Goal: Task Accomplishment & Management: Manage account settings

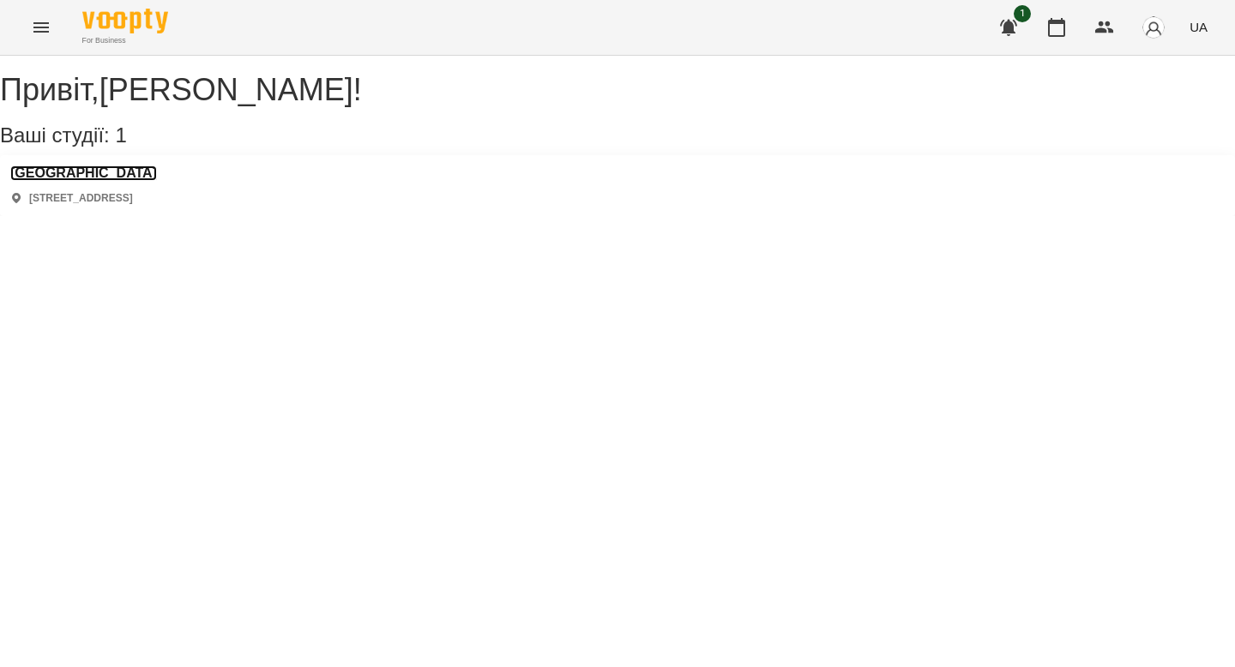
click at [97, 181] on h3 "[GEOGRAPHIC_DATA]" at bounding box center [83, 173] width 147 height 15
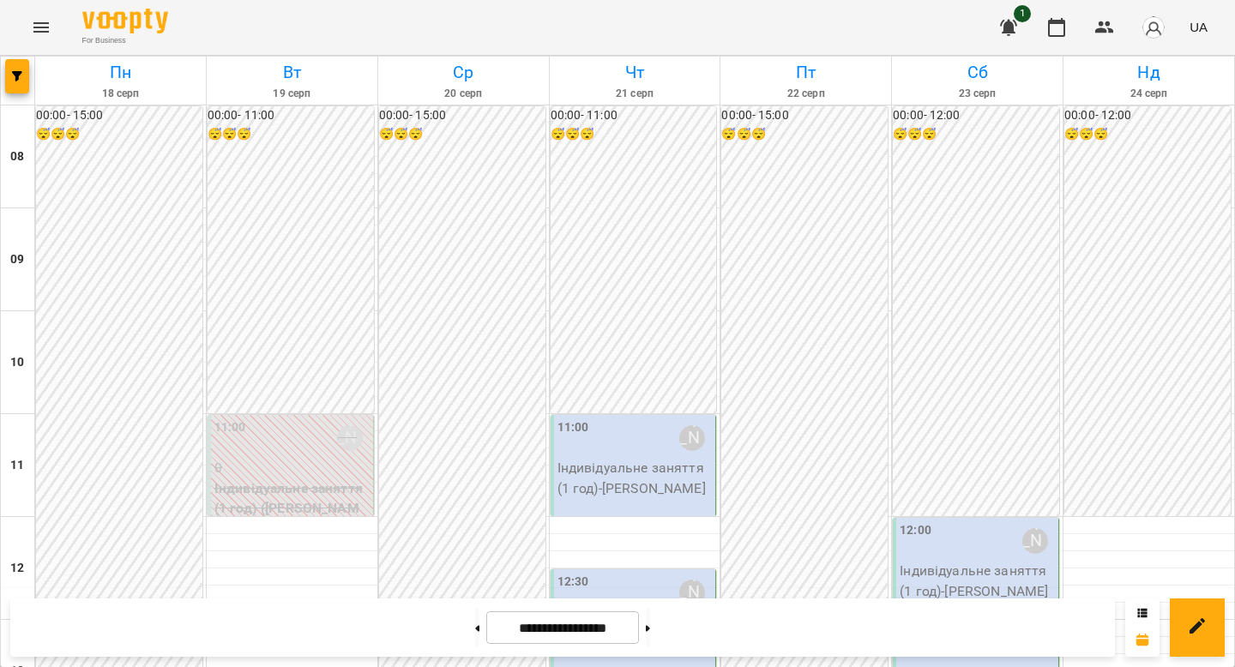
scroll to position [1059, 0]
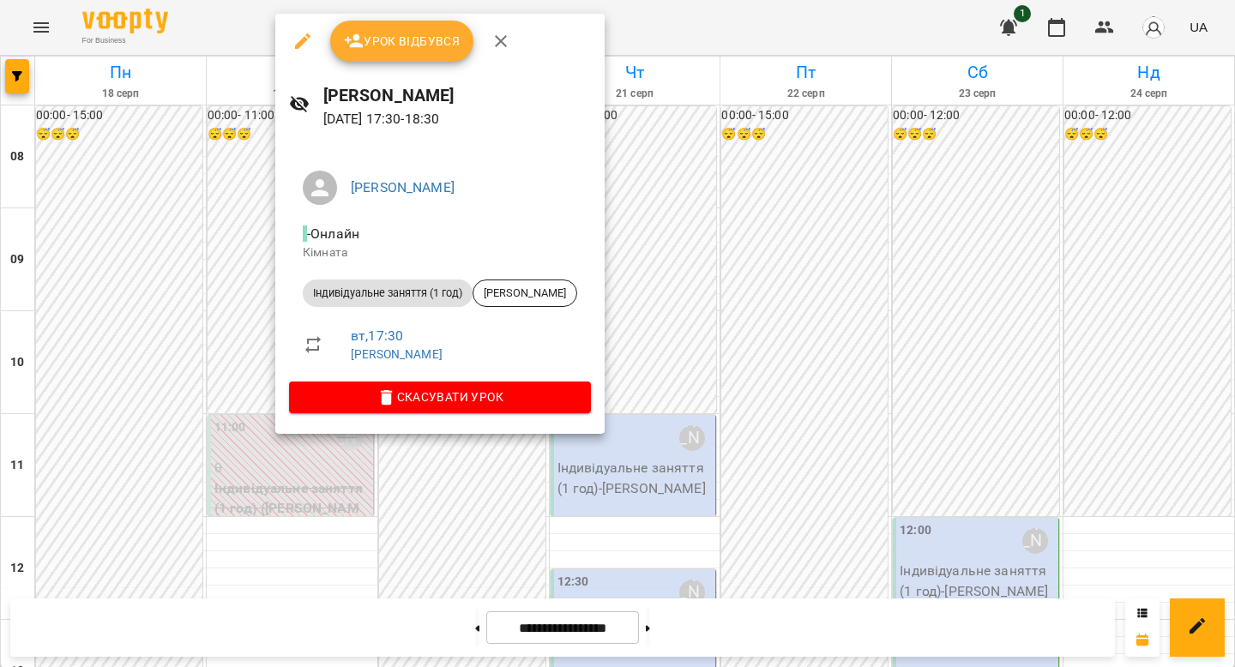
click at [396, 47] on span "Урок відбувся" at bounding box center [402, 41] width 117 height 21
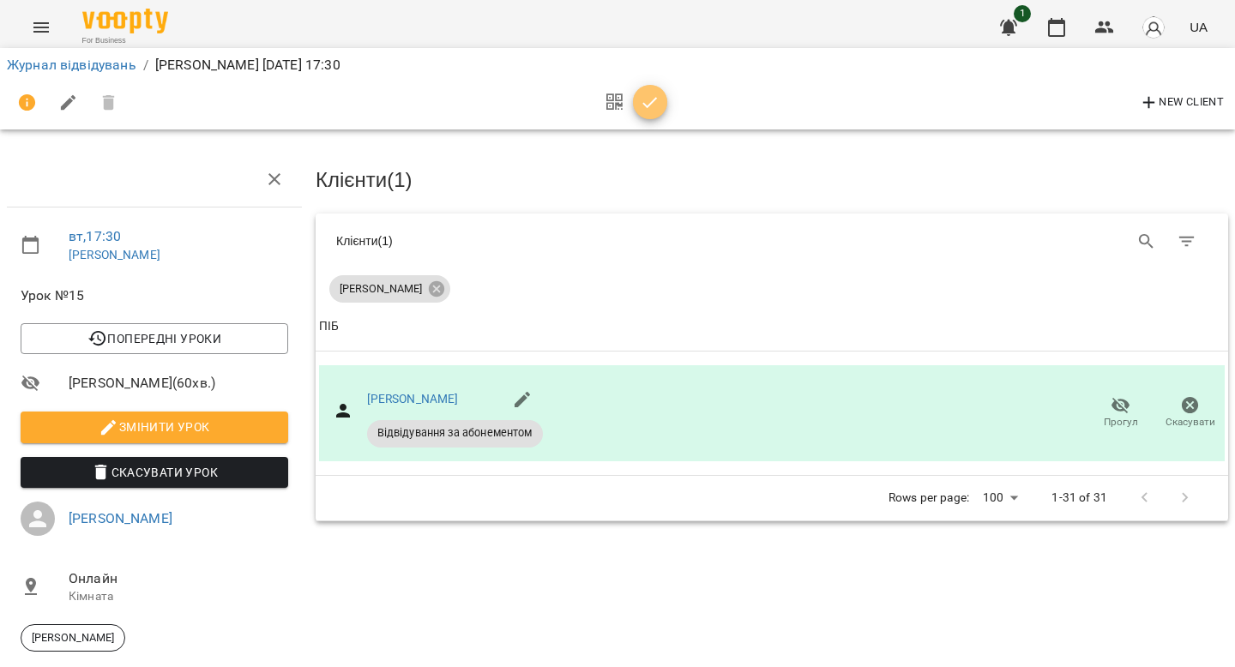
click at [647, 115] on button "button" at bounding box center [650, 102] width 34 height 34
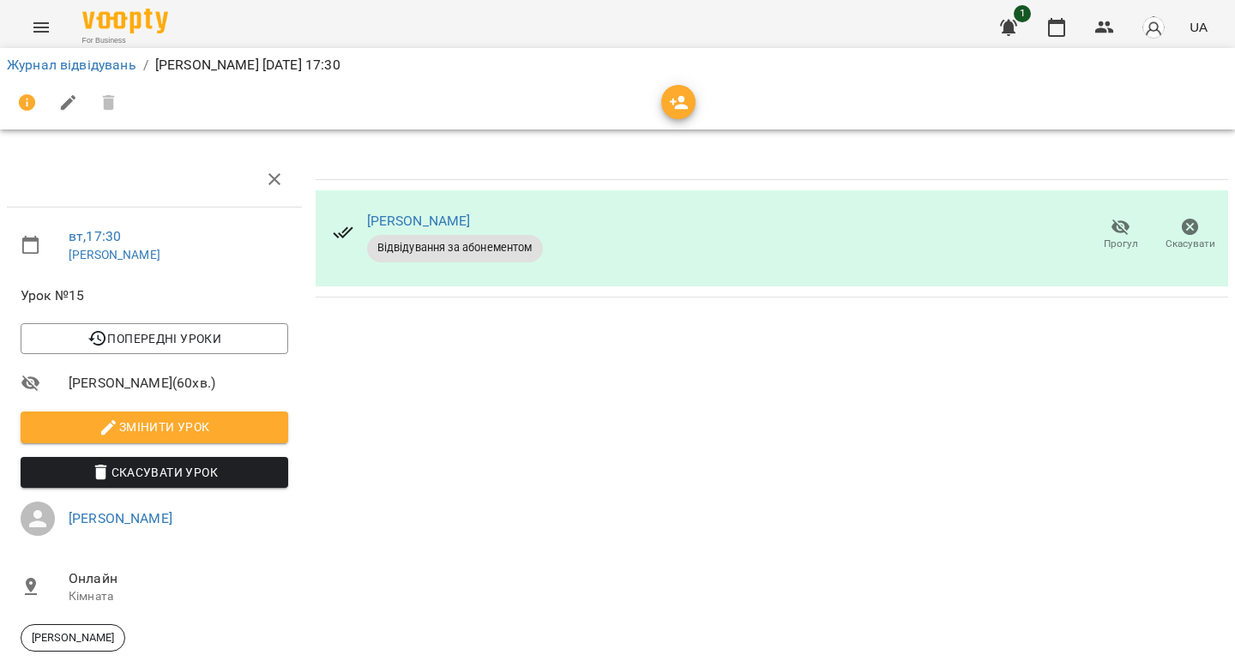
click at [55, 56] on li "Журнал відвідувань" at bounding box center [72, 65] width 130 height 21
click at [55, 65] on link "Журнал відвідувань" at bounding box center [72, 65] width 130 height 16
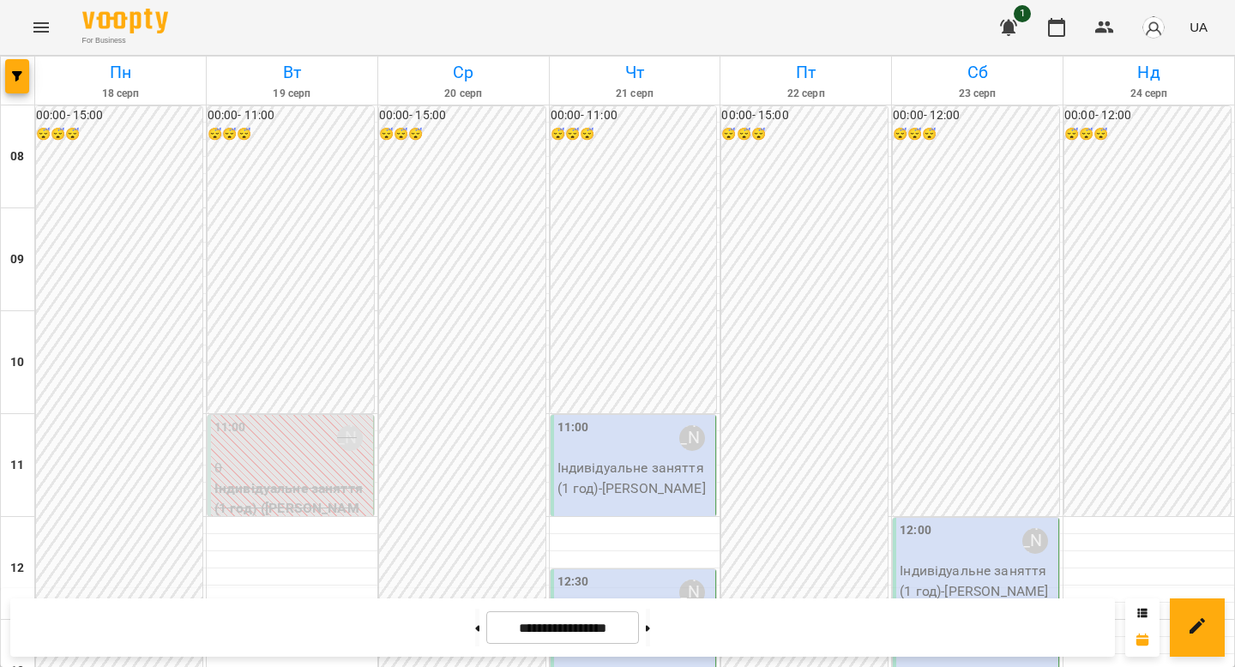
scroll to position [657, 0]
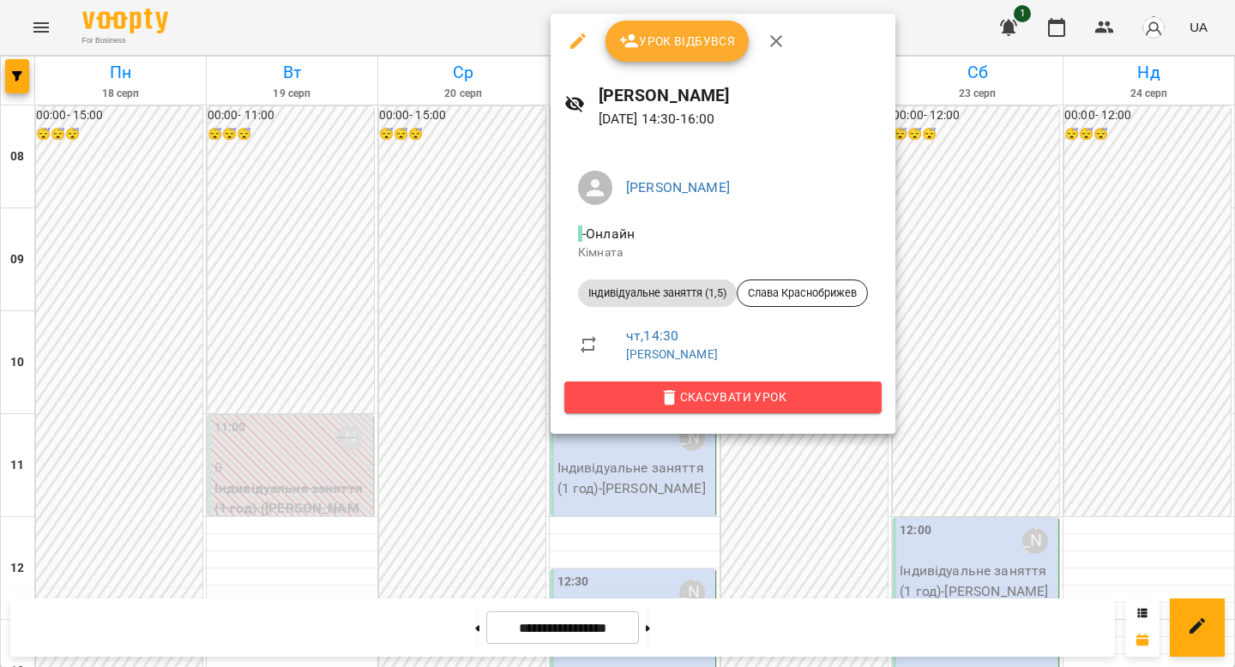
click at [672, 406] on icon "button" at bounding box center [670, 398] width 21 height 21
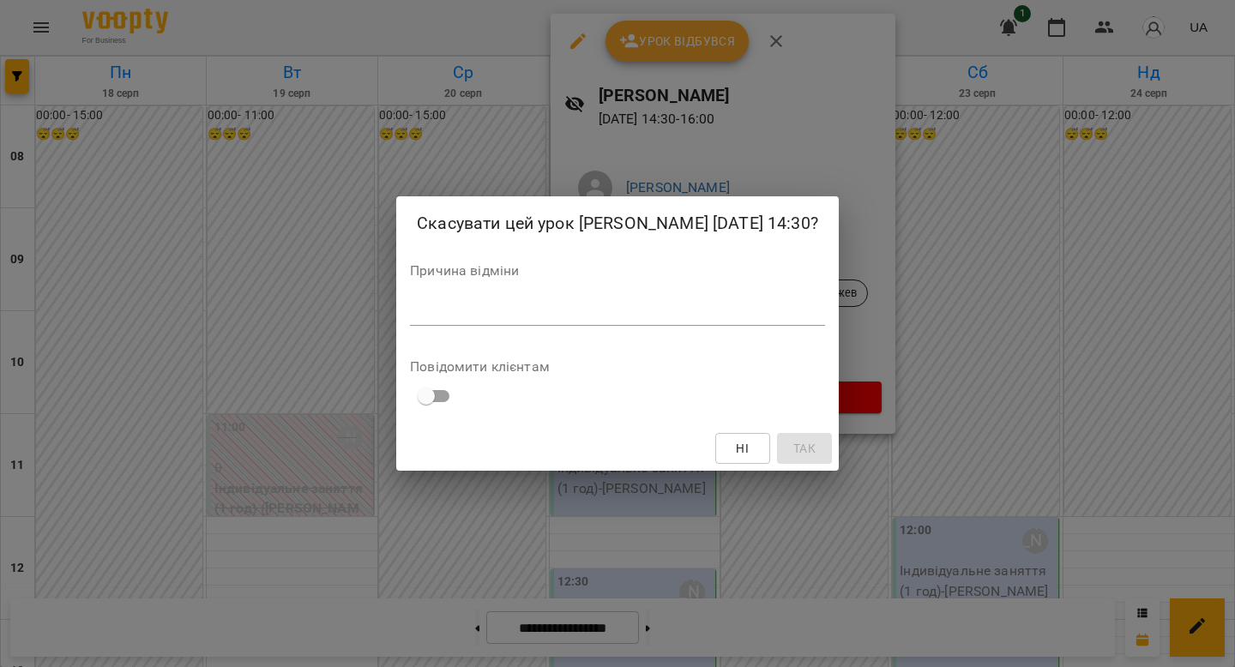
click at [491, 320] on textarea at bounding box center [617, 312] width 415 height 16
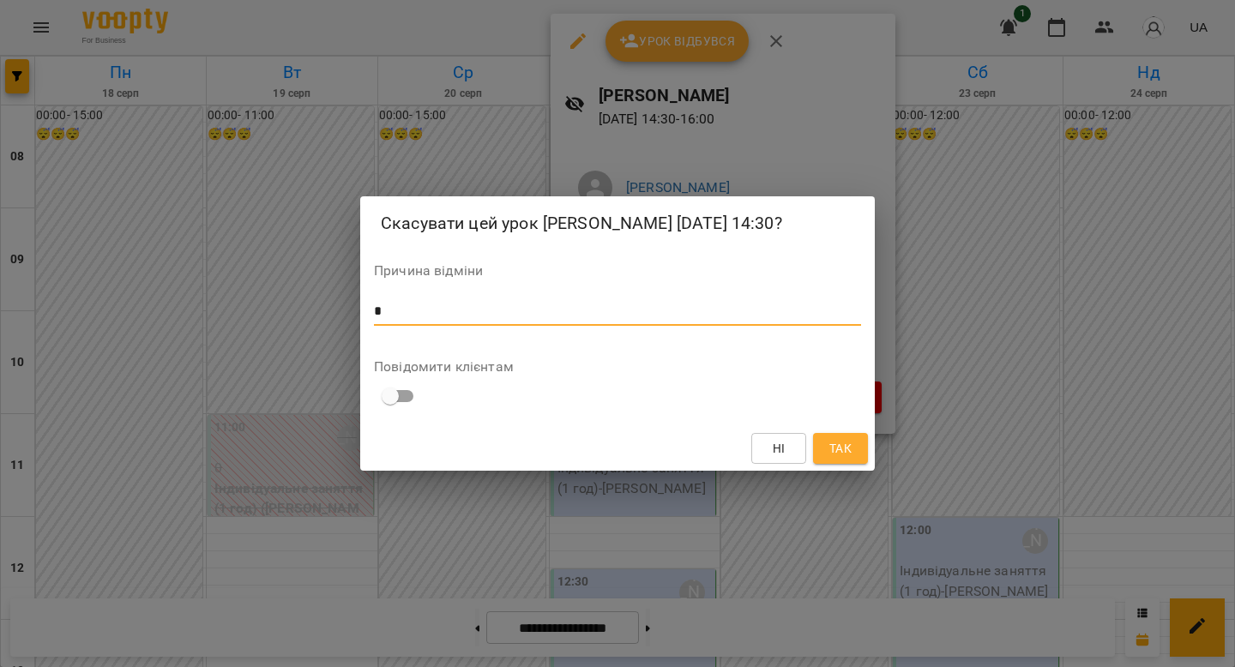
type textarea "*"
click at [842, 459] on span "Так" at bounding box center [841, 448] width 22 height 21
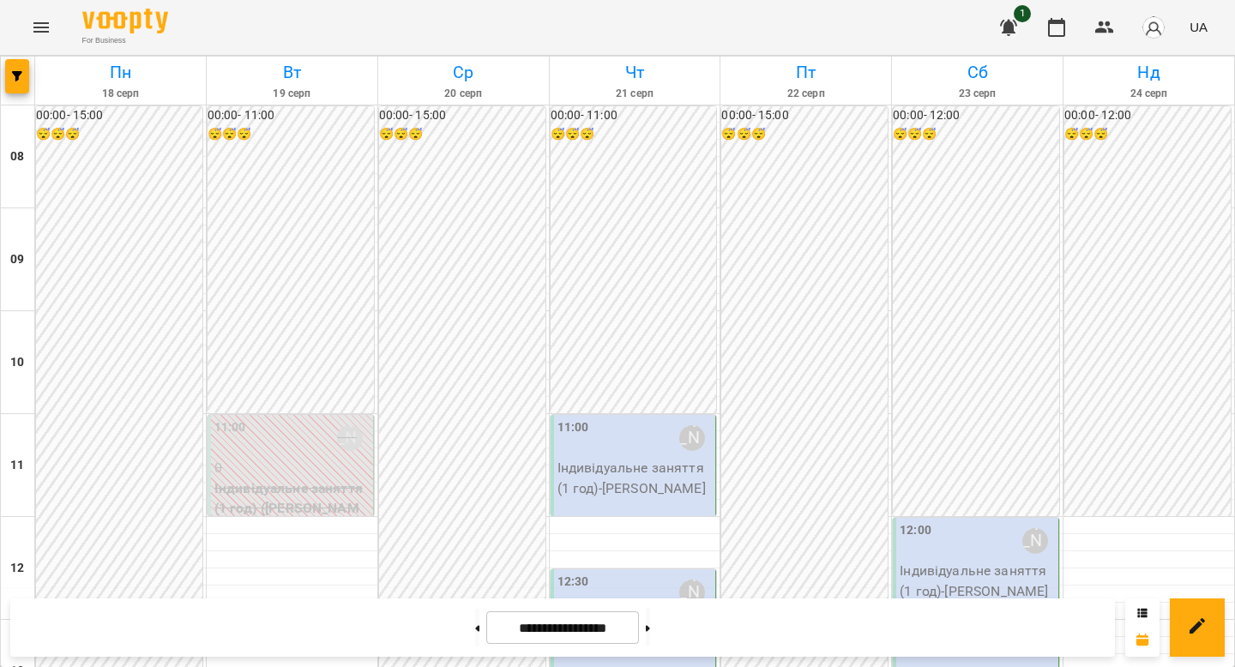
scroll to position [610, 0]
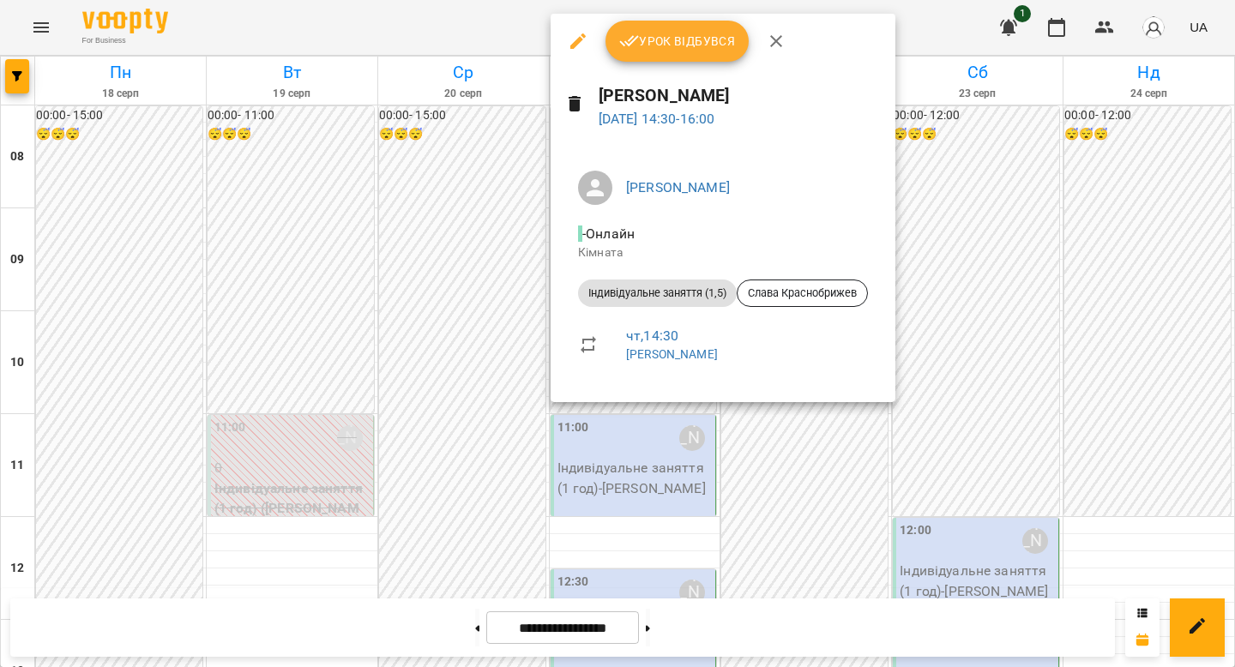
click at [469, 331] on div at bounding box center [617, 333] width 1235 height 667
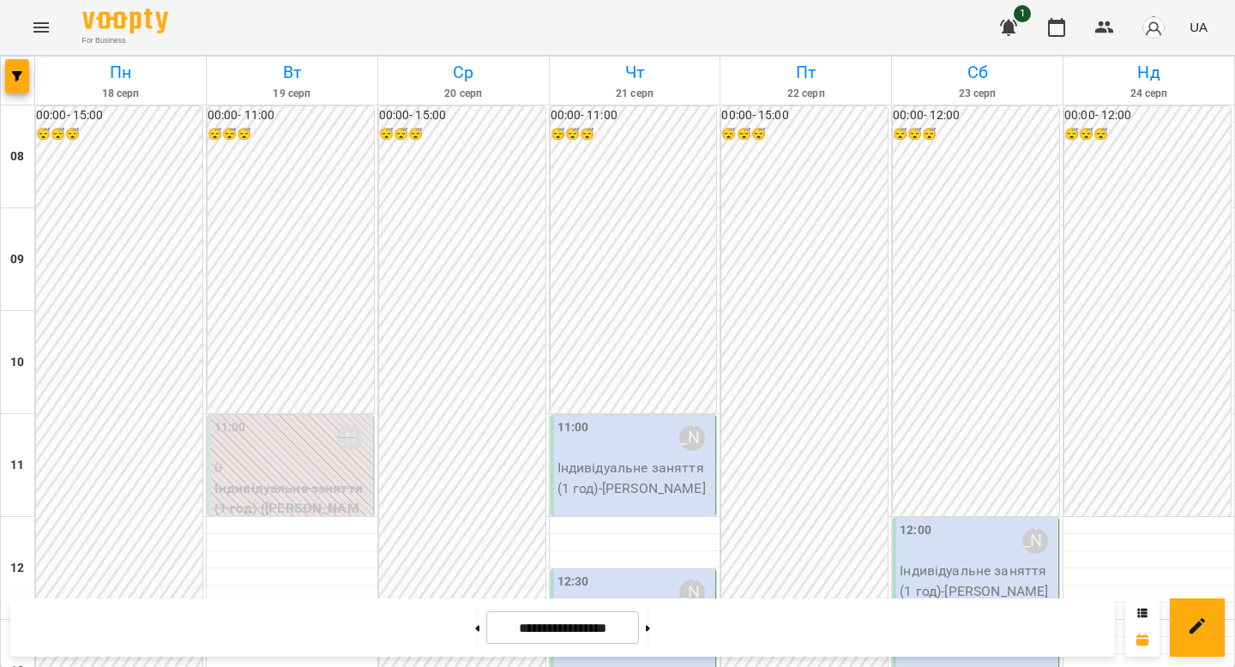
scroll to position [927, 0]
